Goal: Task Accomplishment & Management: Use online tool/utility

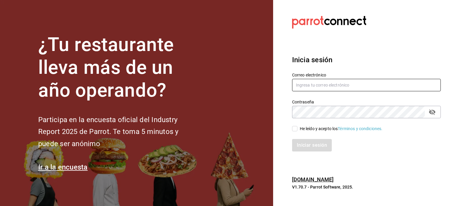
type input "[EMAIL_ADDRESS][DOMAIN_NAME]"
click at [298, 129] on span "He leído y acepto los Términos y condiciones." at bounding box center [340, 129] width 85 height 6
click at [298, 129] on input "He leído y acepto los Términos y condiciones." at bounding box center [294, 128] width 5 height 5
checkbox input "true"
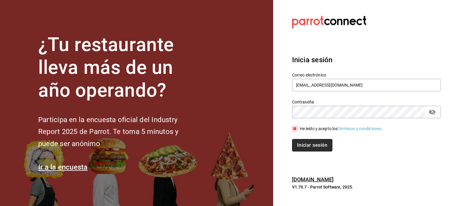
click at [308, 146] on button "Iniciar sesión" at bounding box center [312, 145] width 40 height 12
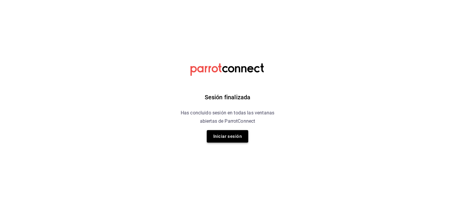
click at [228, 136] on button "Iniciar sesión" at bounding box center [227, 136] width 41 height 12
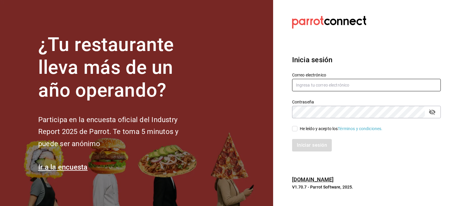
type input "zeltzinferia@gmail.com"
click at [299, 126] on span "He leído y acepto los Términos y condiciones." at bounding box center [340, 129] width 85 height 6
click at [298, 126] on input "He leído y acepto los Términos y condiciones." at bounding box center [294, 128] width 5 height 5
checkbox input "true"
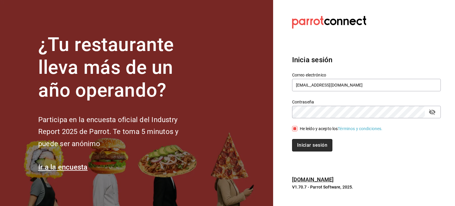
click at [315, 140] on button "Iniciar sesión" at bounding box center [312, 145] width 40 height 12
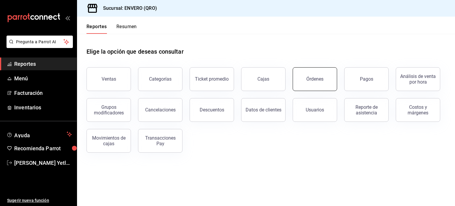
click at [307, 72] on button "Órdenes" at bounding box center [315, 79] width 44 height 24
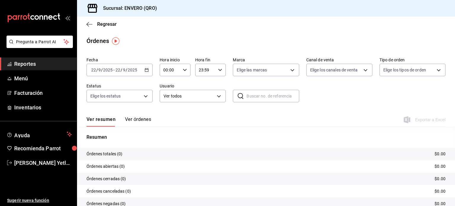
click at [145, 71] on icon "button" at bounding box center [147, 70] width 4 height 4
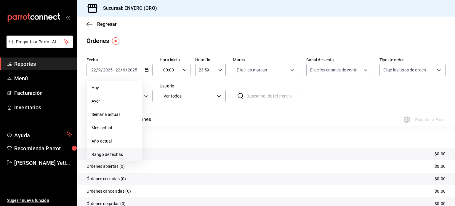
click at [125, 151] on span "Rango de fechas" at bounding box center [115, 154] width 46 height 6
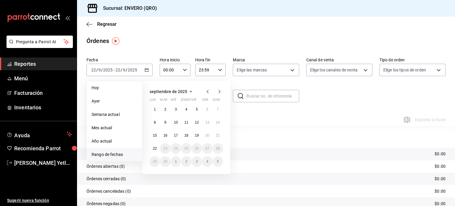
click at [125, 151] on span "Rango de fechas" at bounding box center [115, 154] width 46 height 6
click at [153, 137] on button "15" at bounding box center [155, 135] width 10 height 11
click at [216, 134] on abbr "21" at bounding box center [218, 135] width 4 height 4
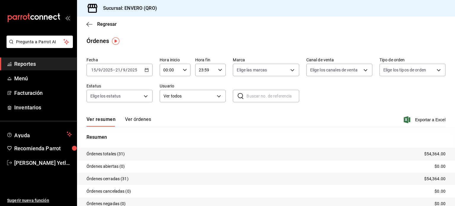
click at [145, 72] on icon "button" at bounding box center [147, 70] width 4 height 4
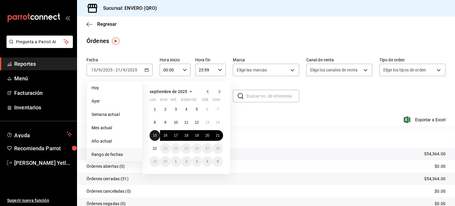
click at [156, 134] on abbr "15" at bounding box center [155, 135] width 4 height 4
click at [153, 122] on button "8" at bounding box center [155, 122] width 10 height 11
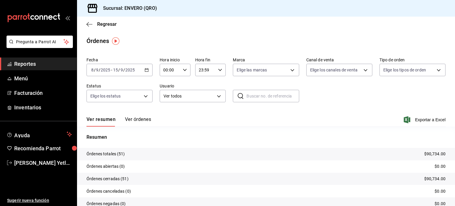
click at [146, 73] on div "2025-09-08 8 / 9 / 2025 - 2025-09-15 15 / 9 / 2025" at bounding box center [120, 70] width 66 height 12
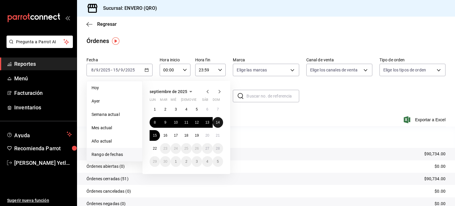
click at [217, 120] on button "14" at bounding box center [218, 122] width 10 height 11
click at [158, 122] on button "8" at bounding box center [155, 122] width 10 height 11
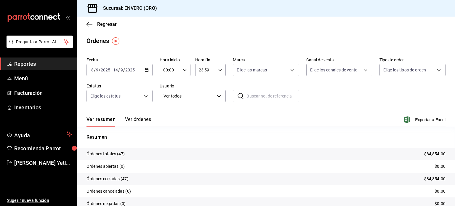
click at [146, 70] on icon "button" at bounding box center [147, 70] width 4 height 4
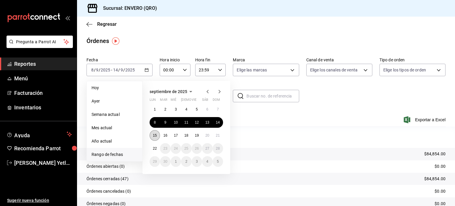
click at [156, 133] on abbr "15" at bounding box center [155, 135] width 4 height 4
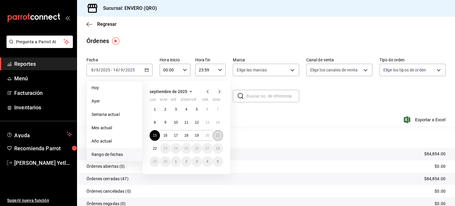
click at [218, 140] on button "21" at bounding box center [218, 135] width 10 height 11
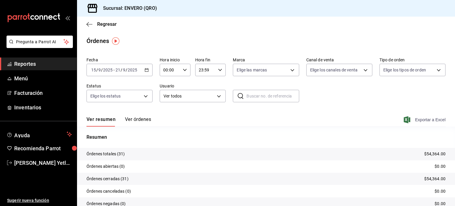
click at [416, 121] on span "Exportar a Excel" at bounding box center [425, 119] width 41 height 7
